Goal: Task Accomplishment & Management: Use online tool/utility

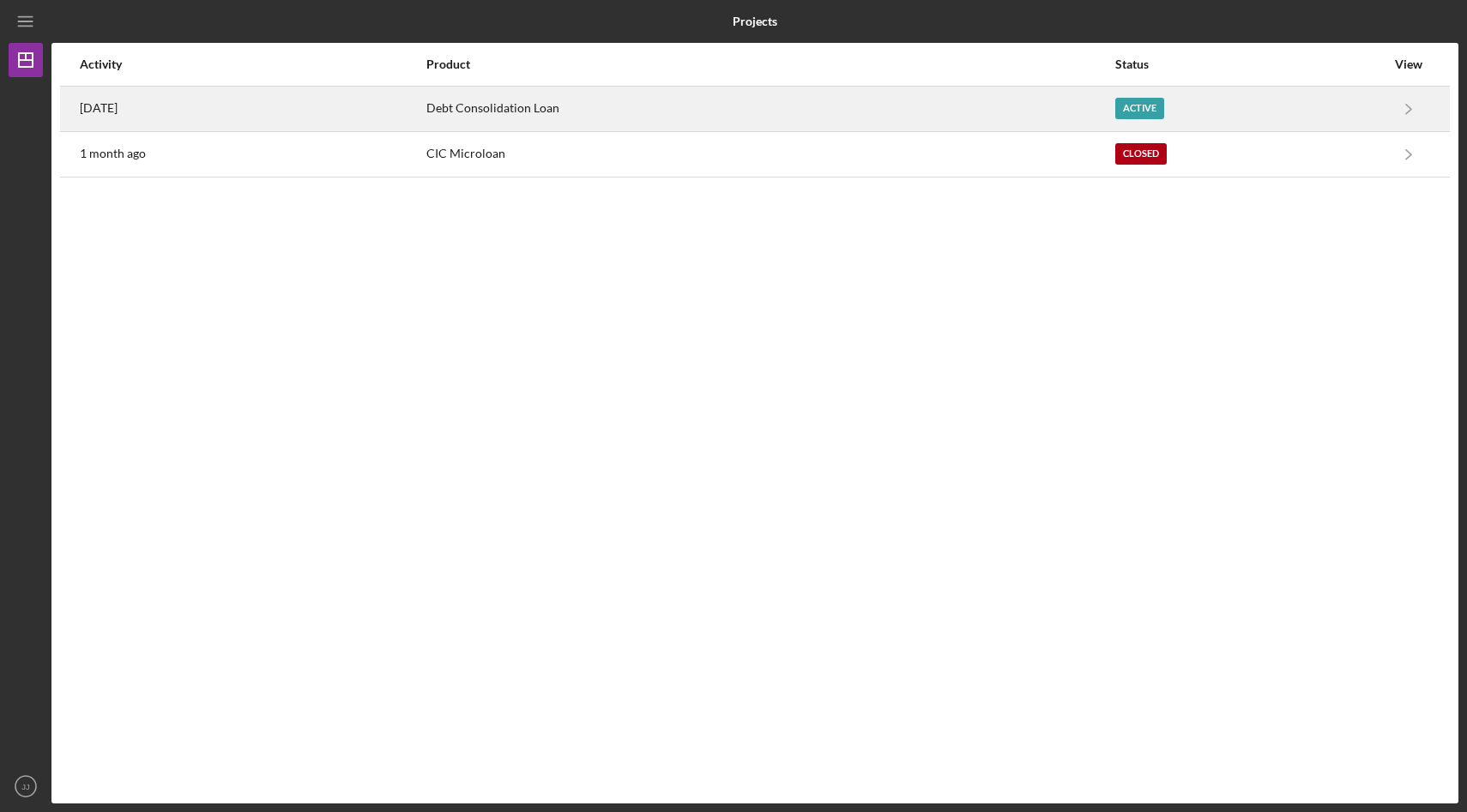
click at [421, 106] on div "[DATE]" at bounding box center [252, 109] width 345 height 43
